Goal: Find specific page/section: Find specific page/section

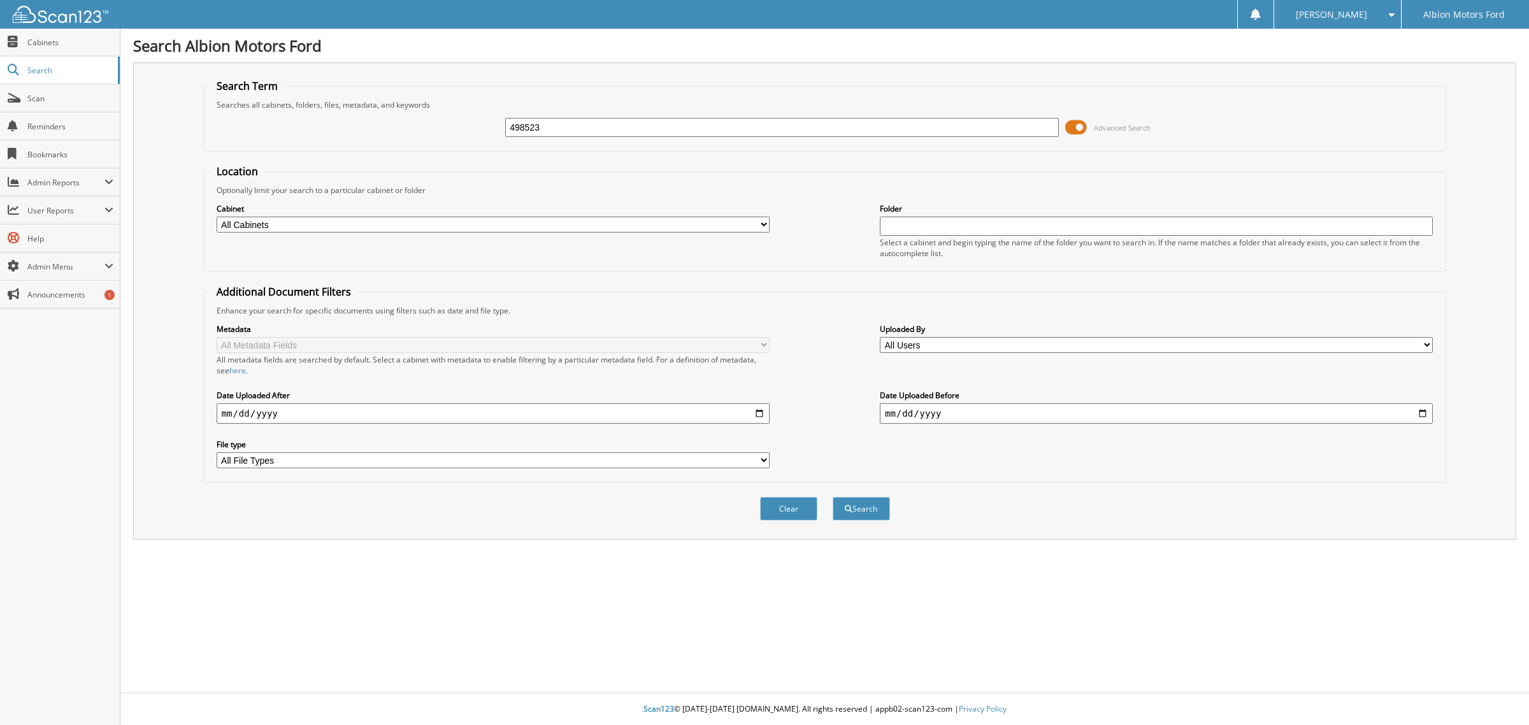
type input "498523"
click at [833, 497] on button "Search" at bounding box center [861, 509] width 57 height 24
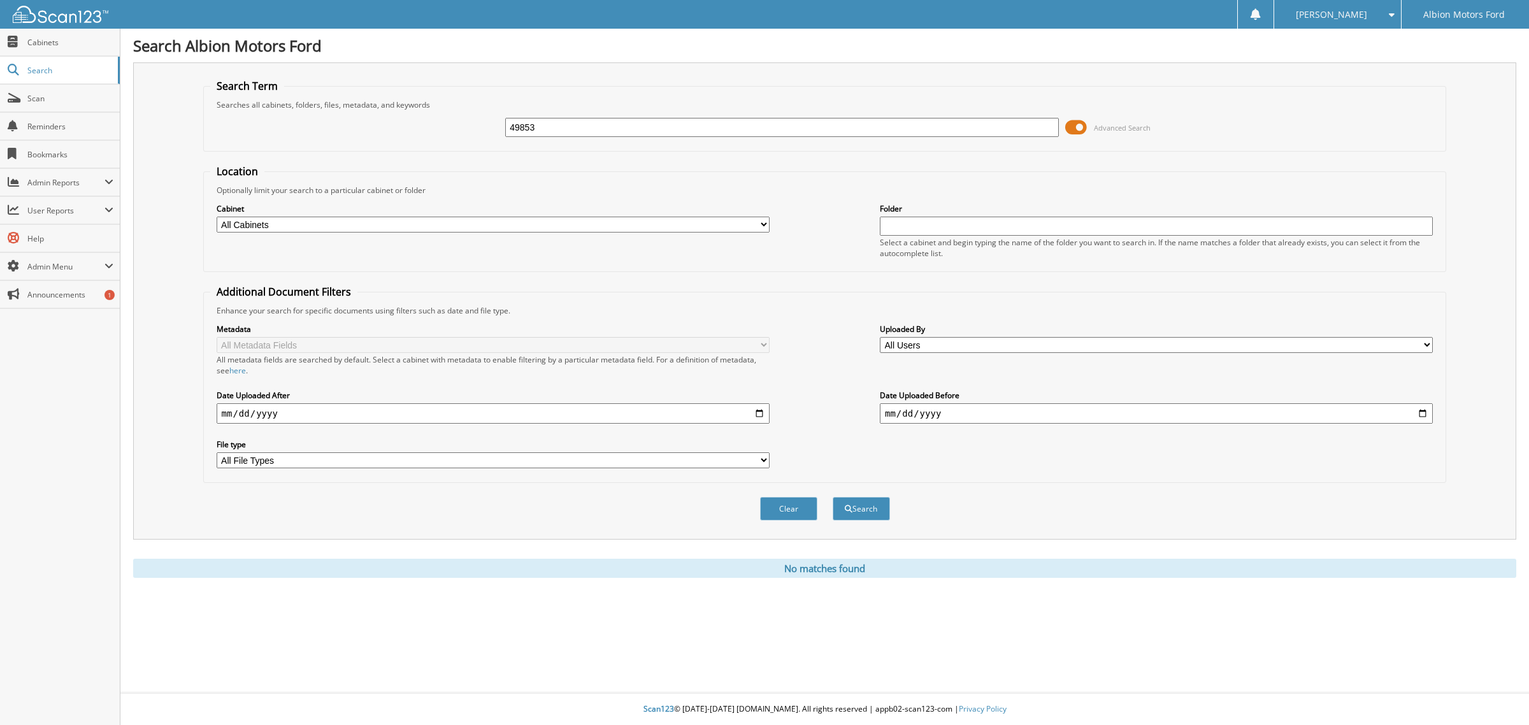
type input "49853"
click at [833, 497] on button "Search" at bounding box center [861, 509] width 57 height 24
drag, startPoint x: 558, startPoint y: 131, endPoint x: 343, endPoint y: 127, distance: 215.4
click at [349, 127] on div "49853 Advanced Search" at bounding box center [825, 127] width 1230 height 34
type input "F1408"
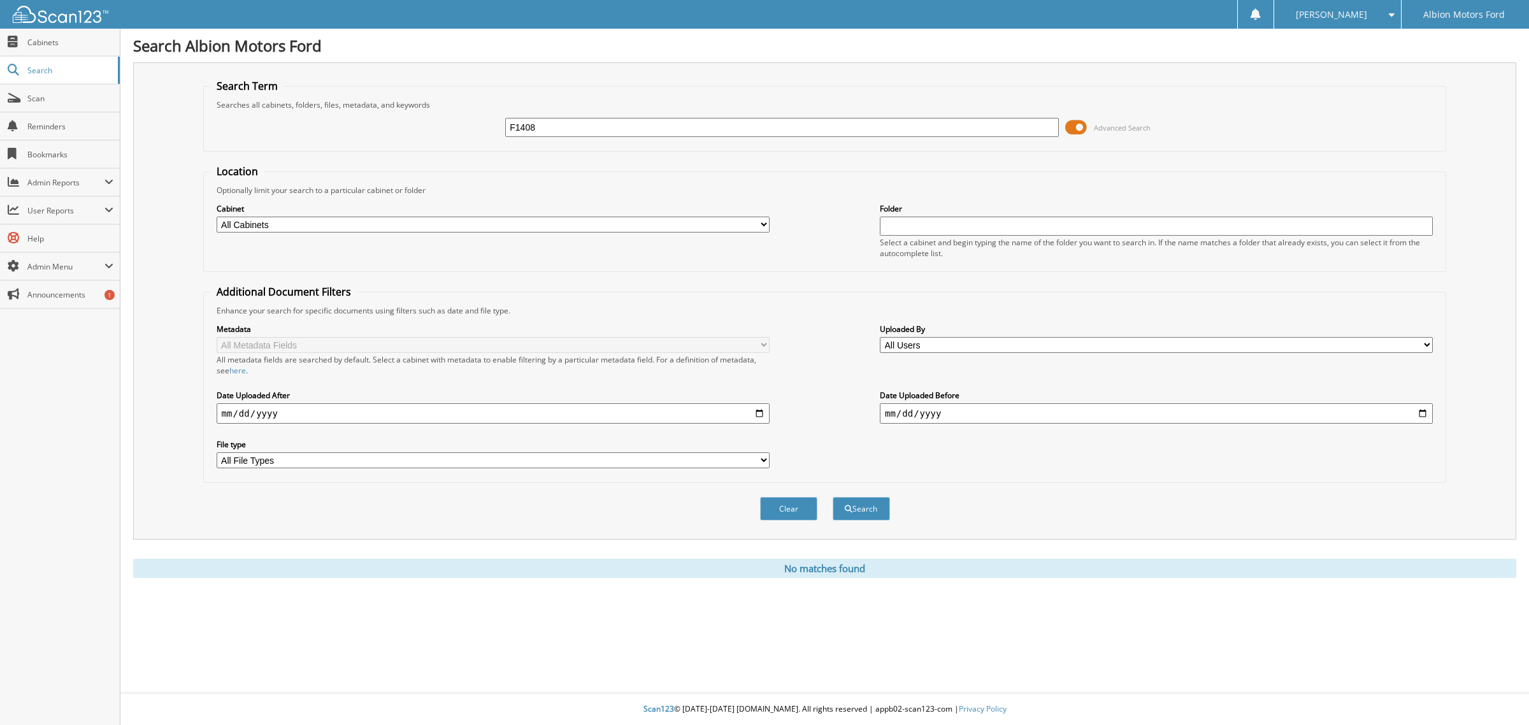
click at [833, 497] on button "Search" at bounding box center [861, 509] width 57 height 24
click at [48, 99] on span "Scan" at bounding box center [70, 98] width 86 height 11
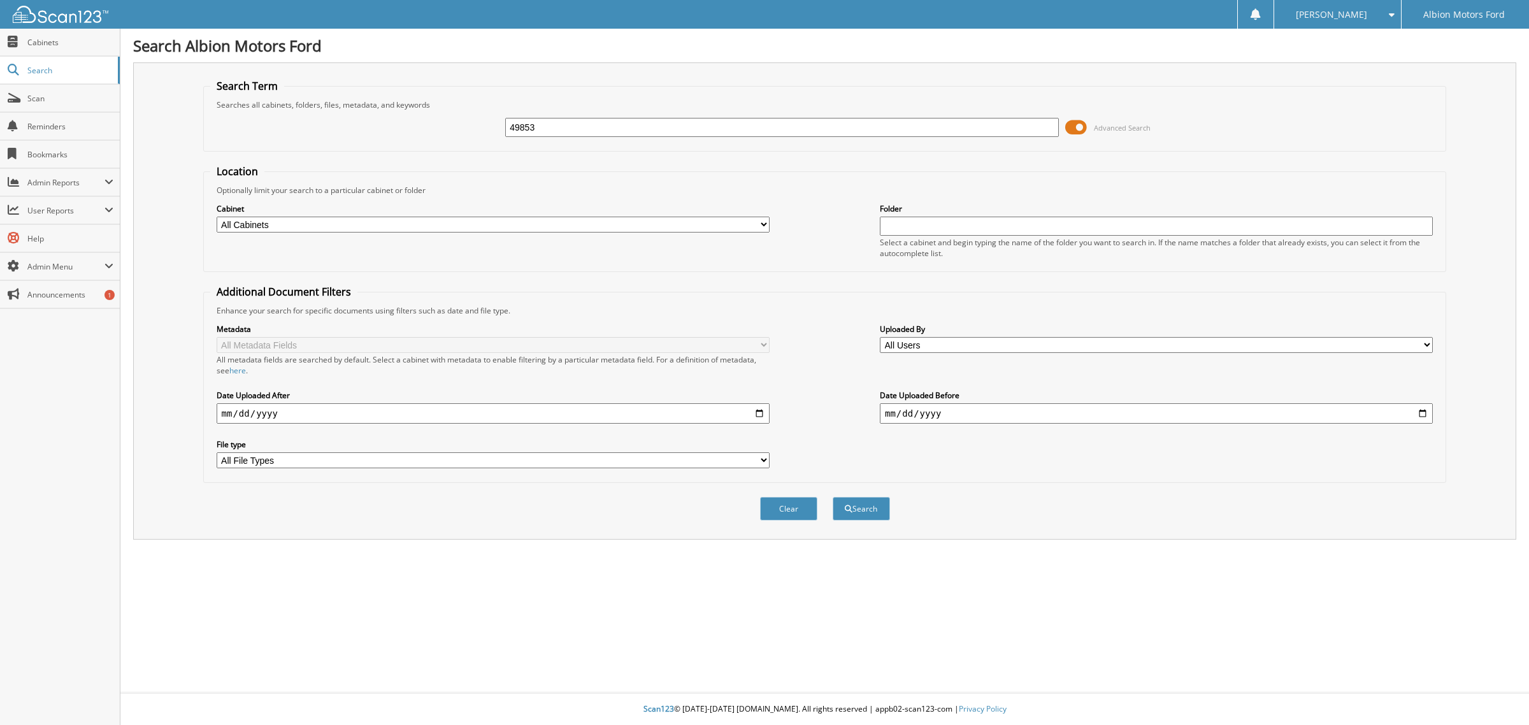
type input "49853"
click at [833, 497] on button "Search" at bounding box center [861, 509] width 57 height 24
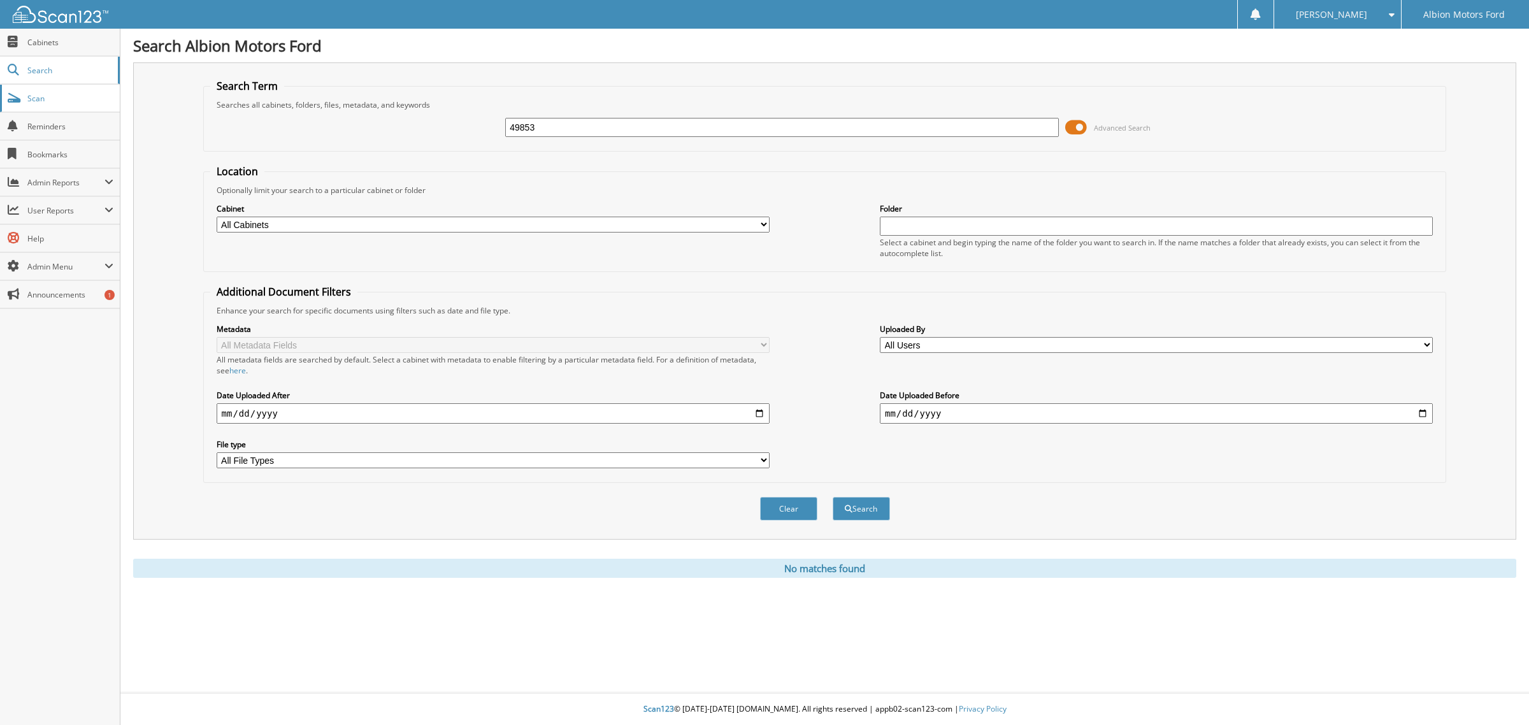
click at [75, 104] on link "Scan" at bounding box center [60, 98] width 120 height 27
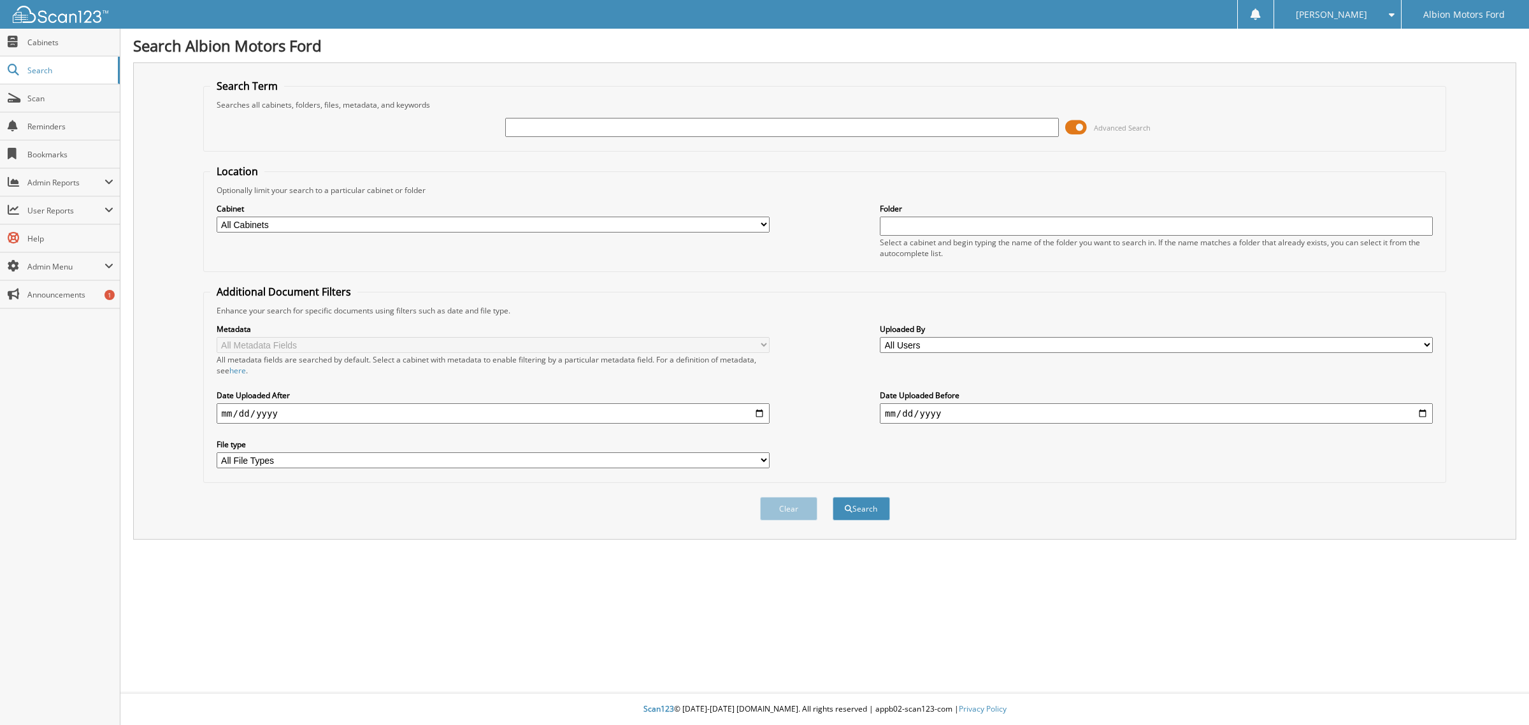
click at [533, 123] on input "text" at bounding box center [781, 127] width 553 height 19
type input "49851"
click at [833, 497] on button "Search" at bounding box center [861, 509] width 57 height 24
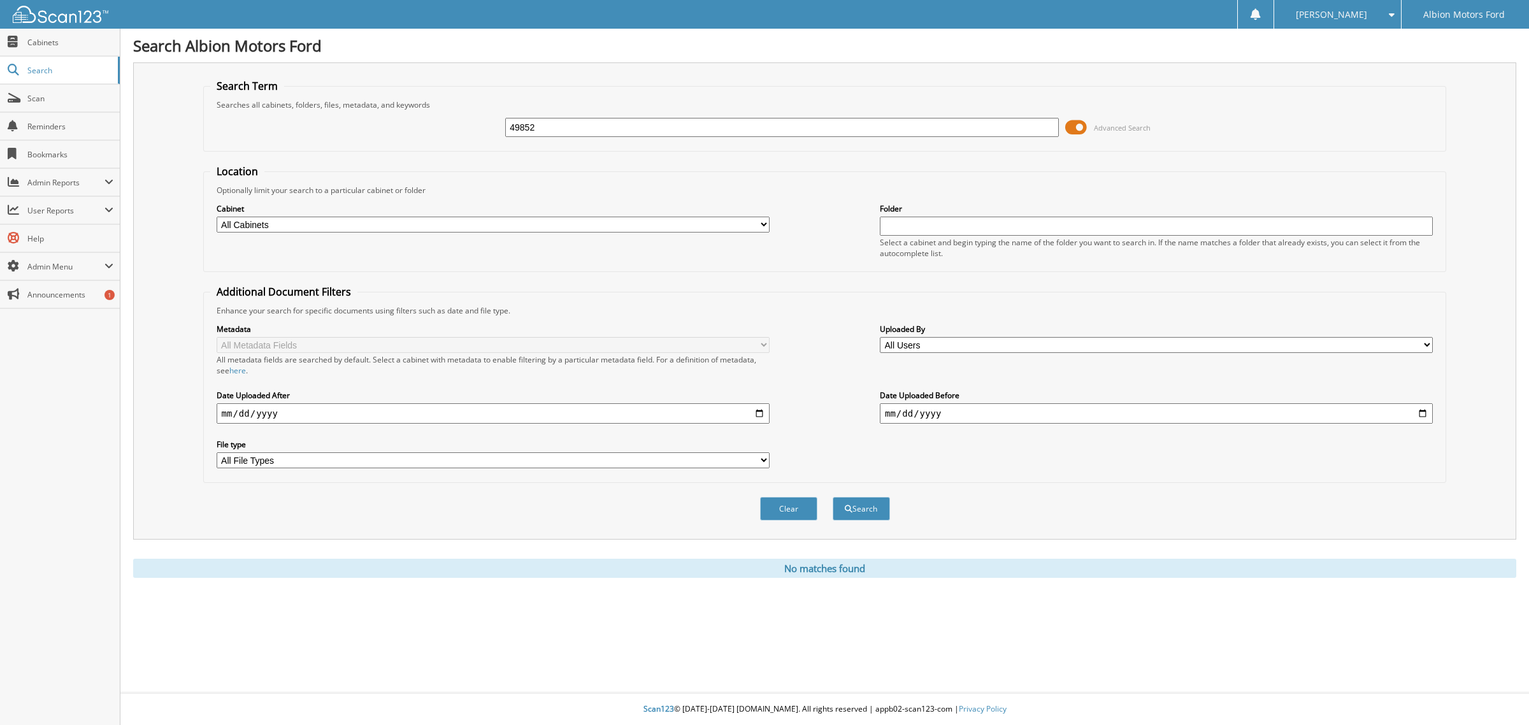
type input "49852"
click at [833, 497] on button "Search" at bounding box center [861, 509] width 57 height 24
click at [40, 97] on span "Scan" at bounding box center [70, 98] width 86 height 11
